Goal: Communication & Community: Answer question/provide support

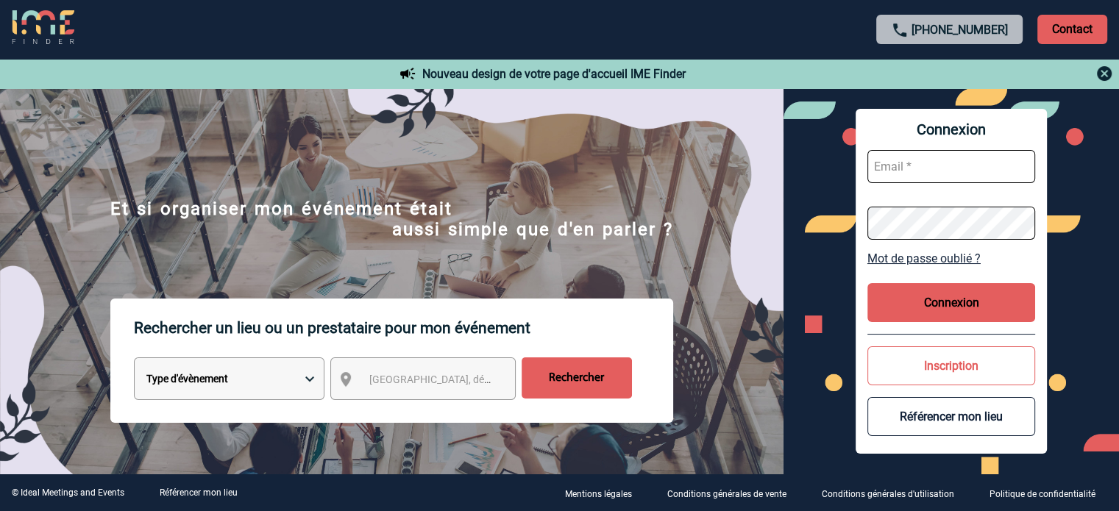
click at [930, 161] on input "text" at bounding box center [952, 166] width 168 height 33
type input "P"
type input "patricia.fontaine@capgemini.com"
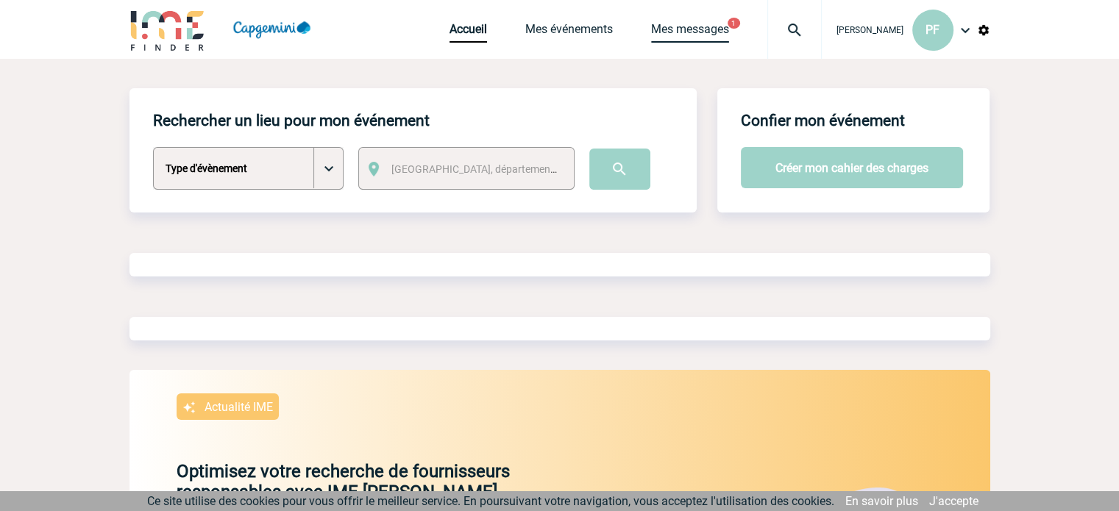
click at [680, 30] on link "Mes messages" at bounding box center [690, 32] width 78 height 21
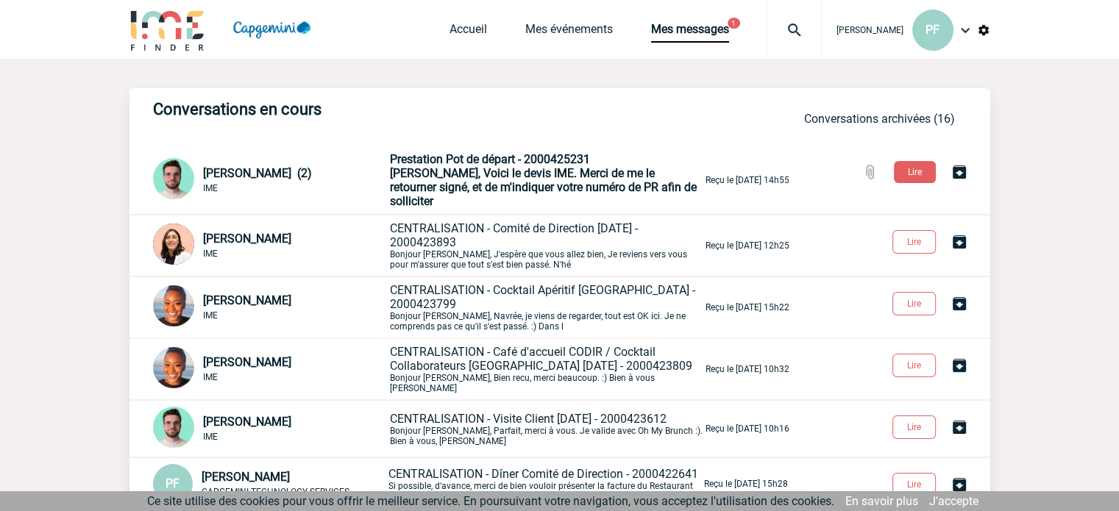
click at [503, 172] on span "Patricia, Voici le devis IME. Merci de me le retourner signé, et de m'indiquer …" at bounding box center [543, 187] width 307 height 42
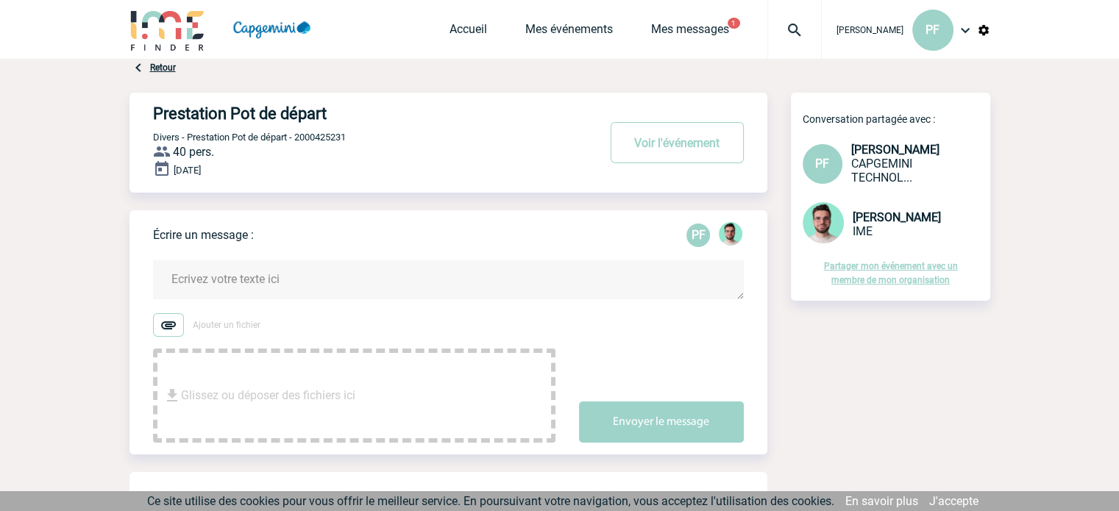
click at [398, 278] on textarea at bounding box center [448, 280] width 591 height 39
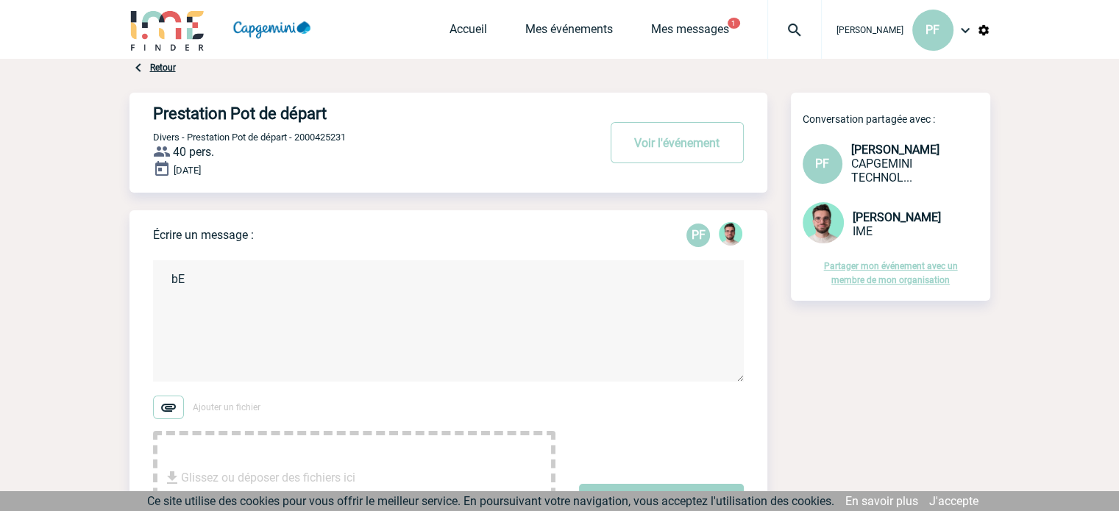
type textarea "b"
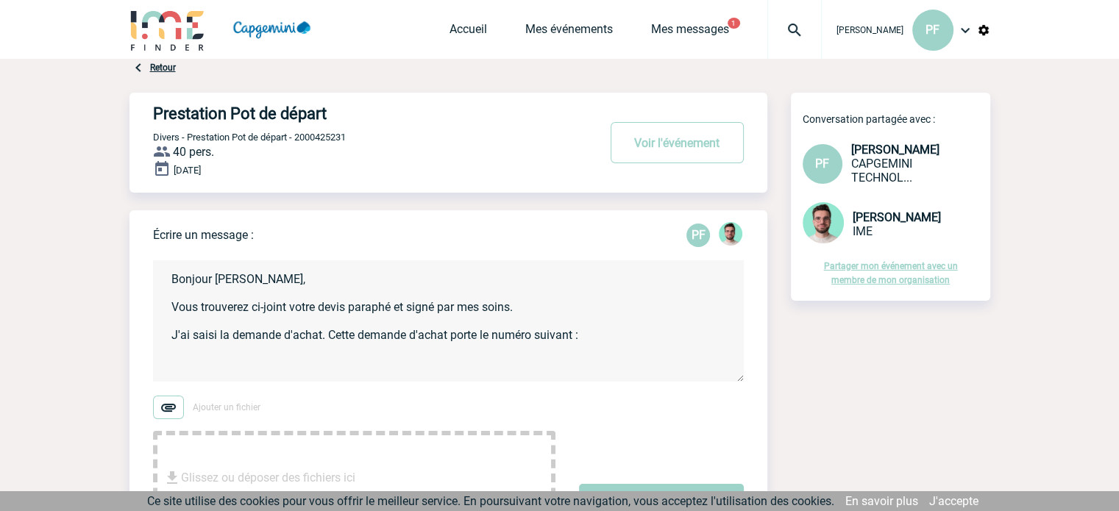
click at [594, 334] on textarea "Bonjour Benjamin, Vous trouverez ci-joint votre devis paraphé et signé par mes …" at bounding box center [448, 321] width 591 height 121
paste textarea "1345078"
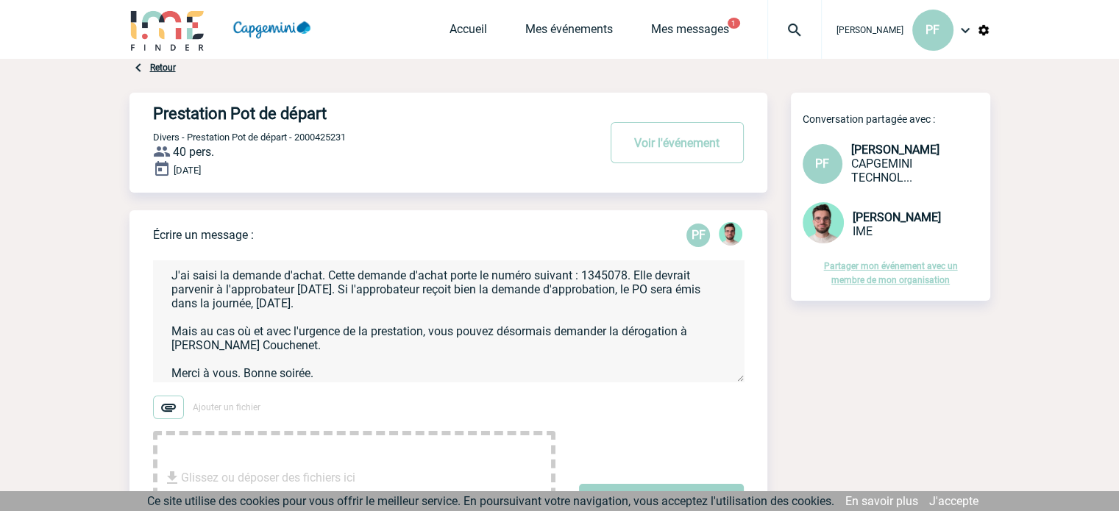
scroll to position [74, 0]
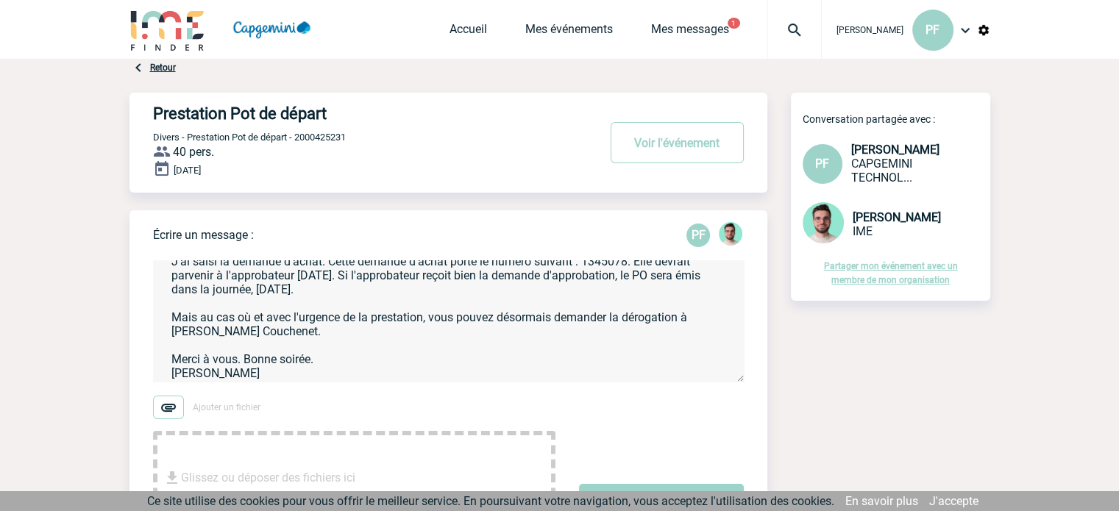
type textarea "Bonjour Benjamin, Vous trouverez ci-joint votre devis paraphé et signé par mes …"
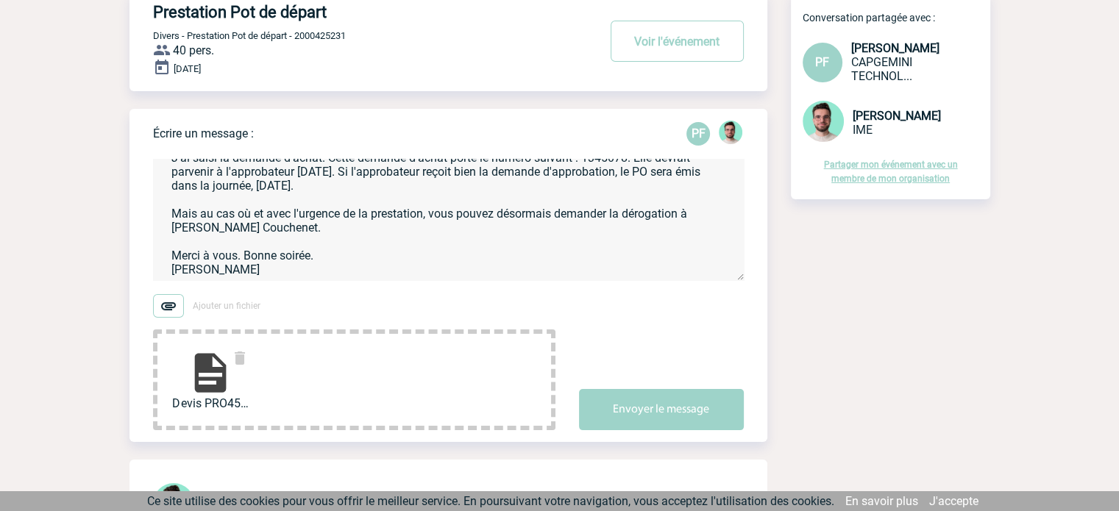
scroll to position [122, 0]
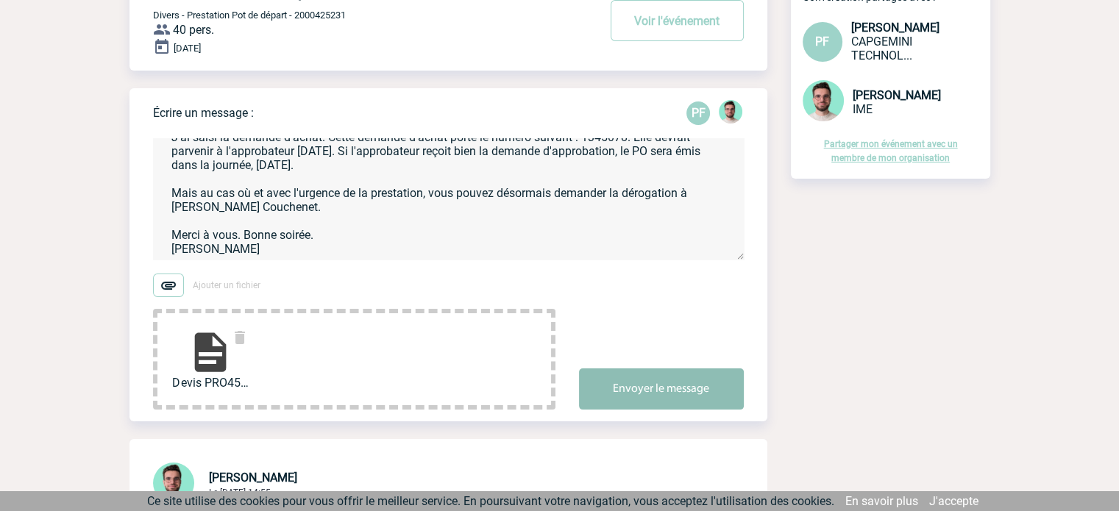
click at [677, 391] on button "Envoyer le message" at bounding box center [661, 389] width 165 height 41
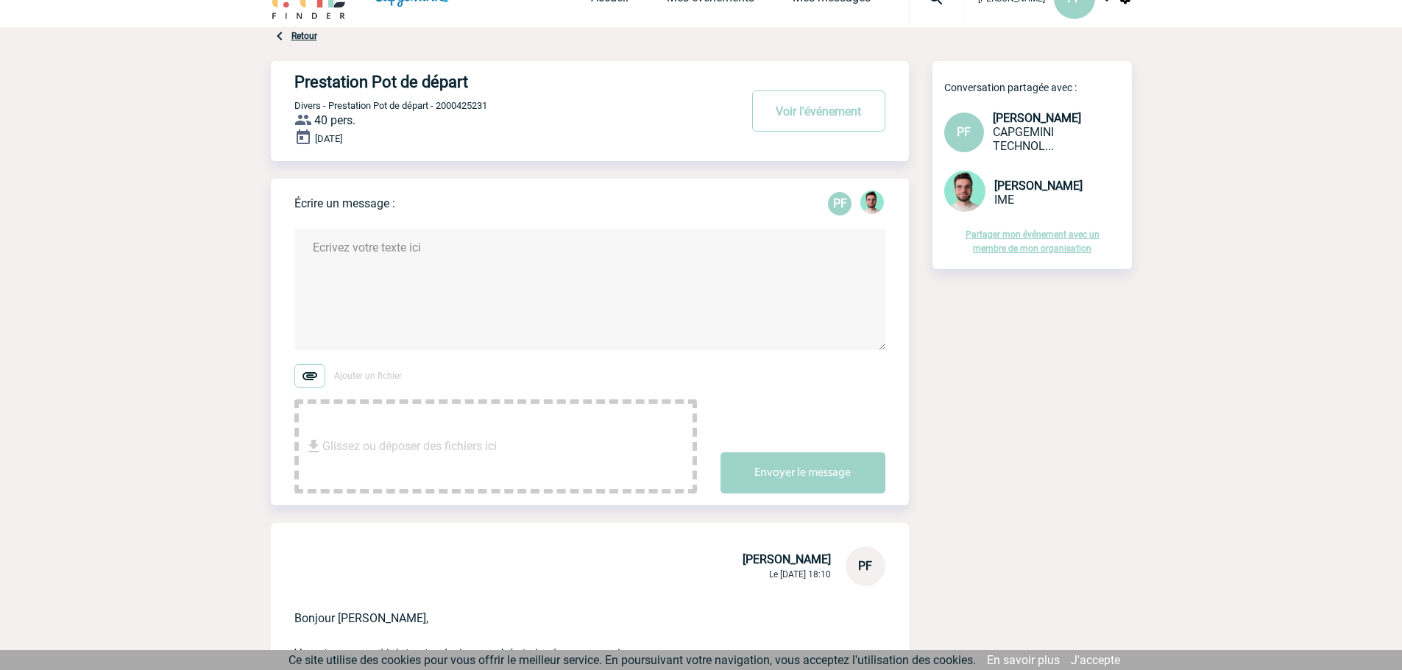
scroll to position [0, 0]
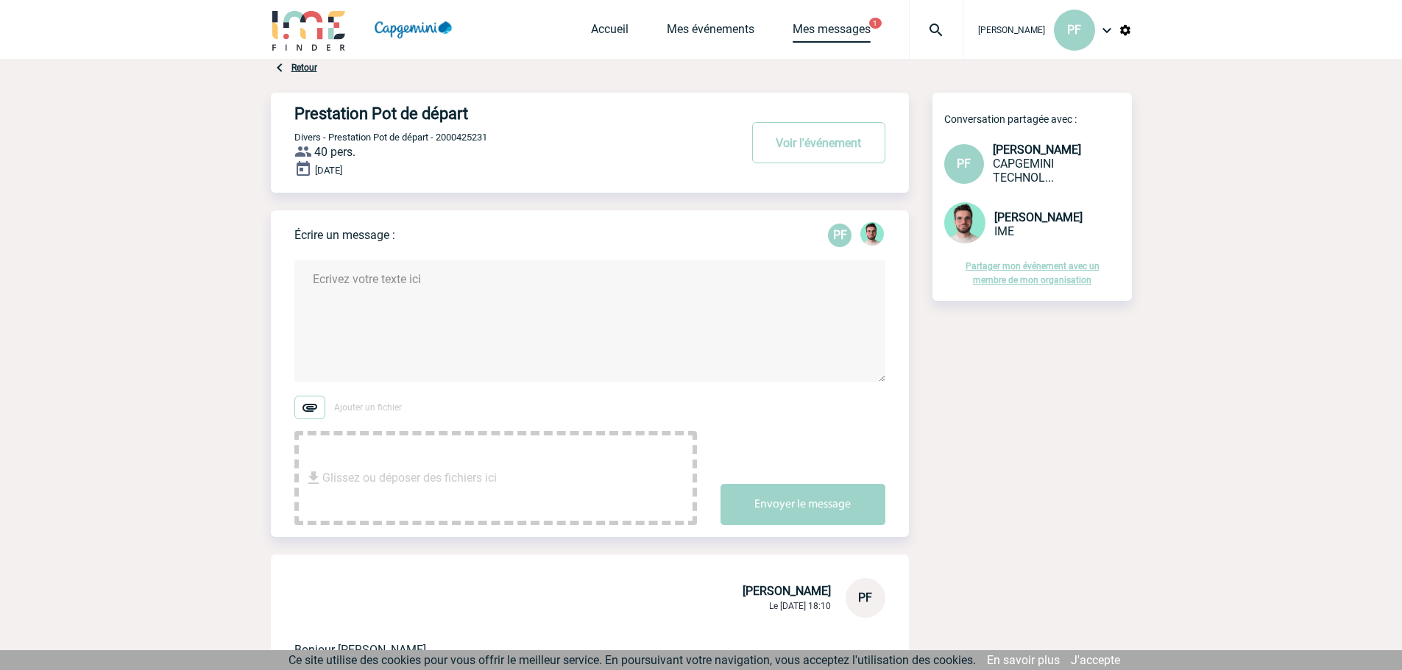
click at [846, 23] on link "Mes messages" at bounding box center [832, 32] width 78 height 21
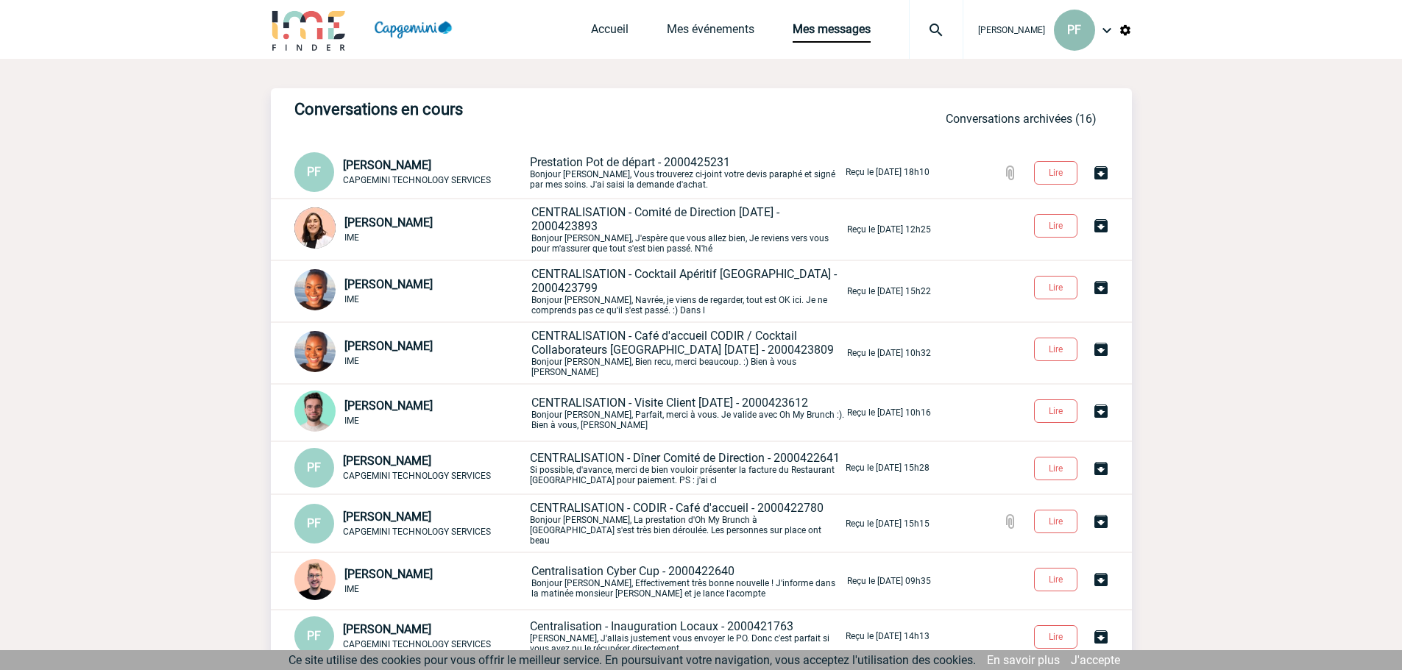
click at [1082, 38] on div "PF" at bounding box center [1074, 30] width 41 height 41
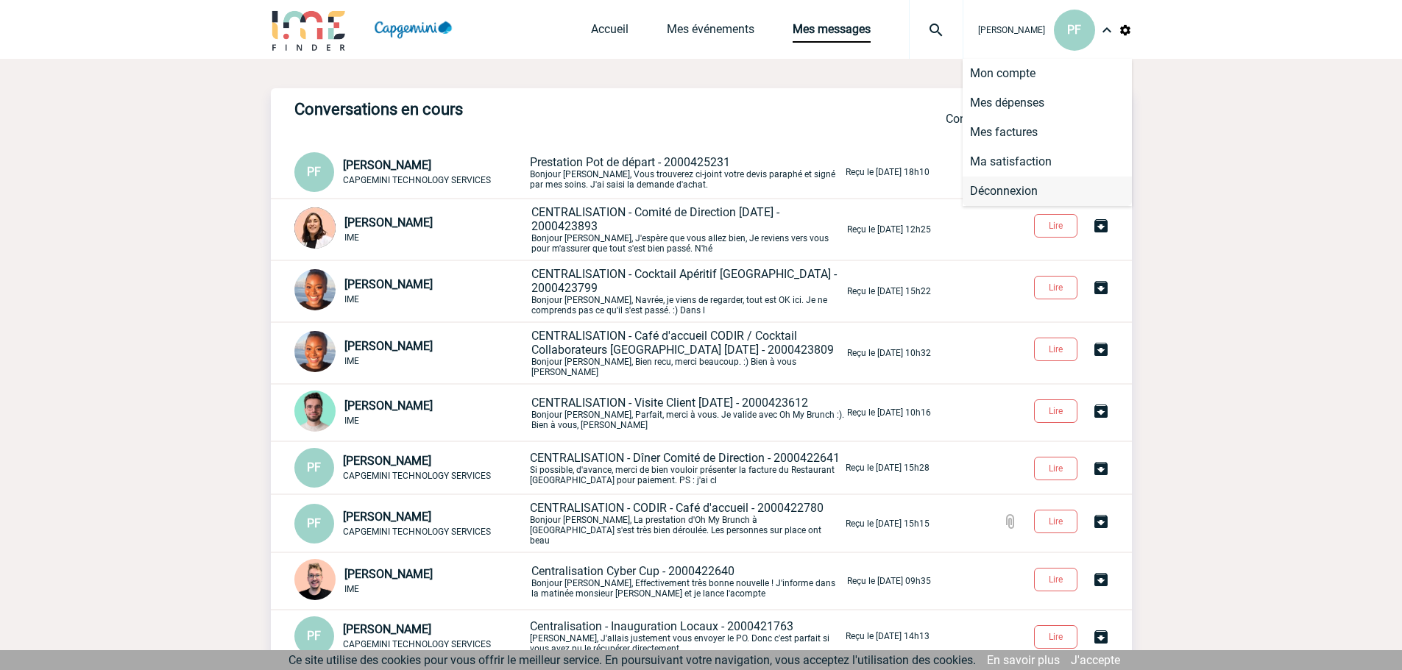
click at [1037, 187] on li "Déconnexion" at bounding box center [1047, 191] width 169 height 29
